Goal: Task Accomplishment & Management: Manage account settings

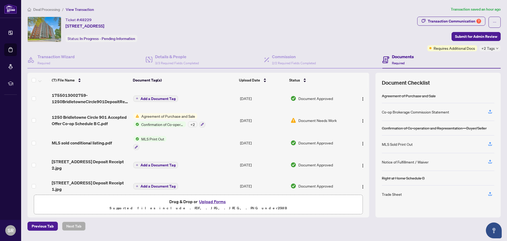
scroll to position [40, 0]
click at [295, 118] on div "Document Needs Work" at bounding box center [320, 120] width 59 height 6
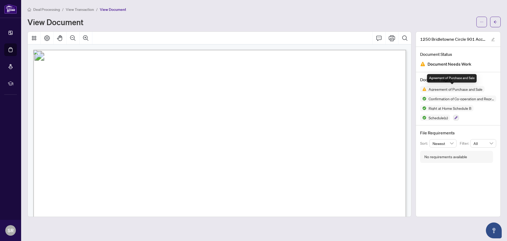
click at [425, 89] on img at bounding box center [423, 89] width 6 height 6
click at [482, 19] on span "button" at bounding box center [482, 22] width 4 height 8
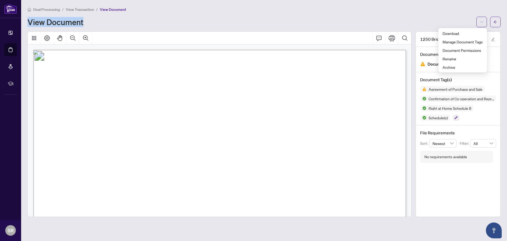
click at [444, 12] on div "Deal Processing / View Transaction / View Document View Document" at bounding box center [263, 16] width 473 height 21
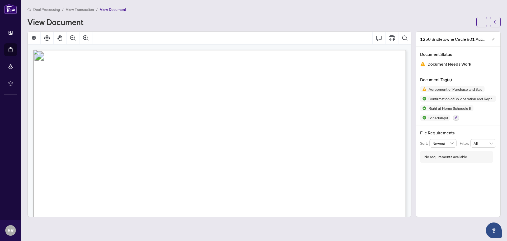
click at [453, 63] on span "Document Needs Work" at bounding box center [450, 63] width 44 height 7
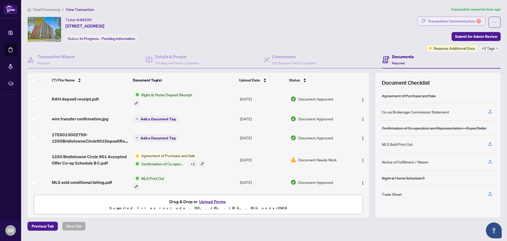
click at [459, 20] on div "Transaction Communication 7" at bounding box center [454, 21] width 53 height 8
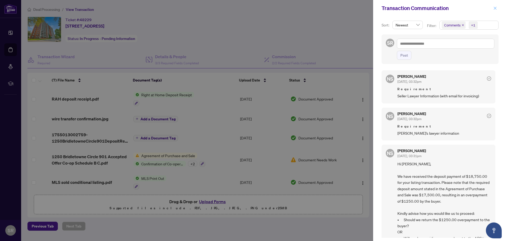
click at [496, 9] on icon "close" at bounding box center [495, 8] width 3 height 3
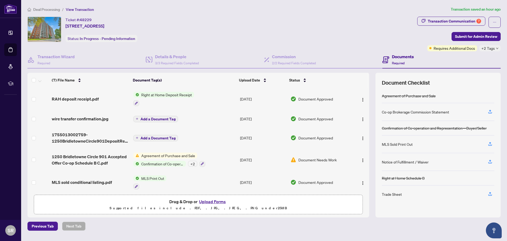
click at [227, 32] on div "Ticket #: 48229 [STREET_ADDRESS] Status: In Progress - Pending Information" at bounding box center [221, 29] width 388 height 25
